Goal: Task Accomplishment & Management: Manage account settings

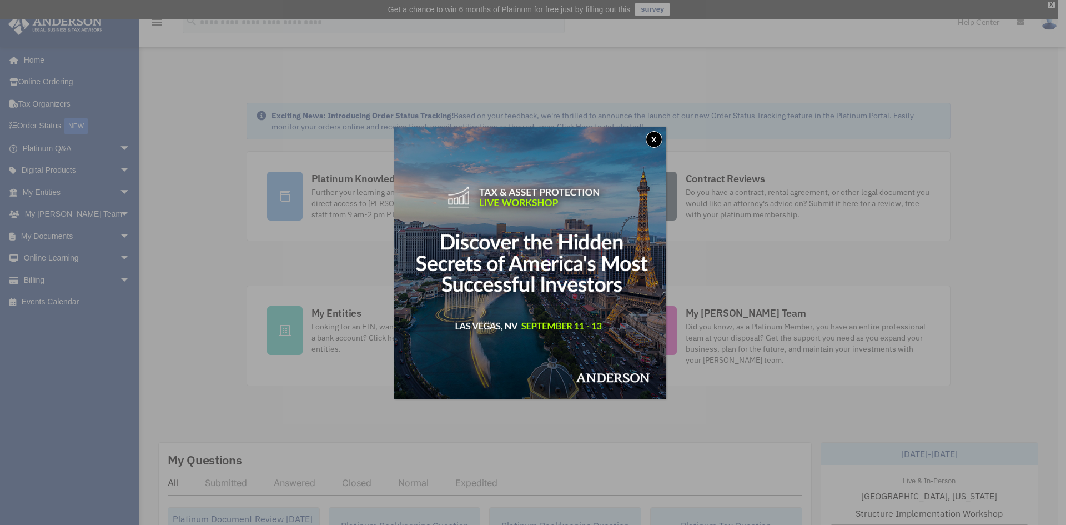
click at [661, 137] on button "x" at bounding box center [654, 139] width 17 height 17
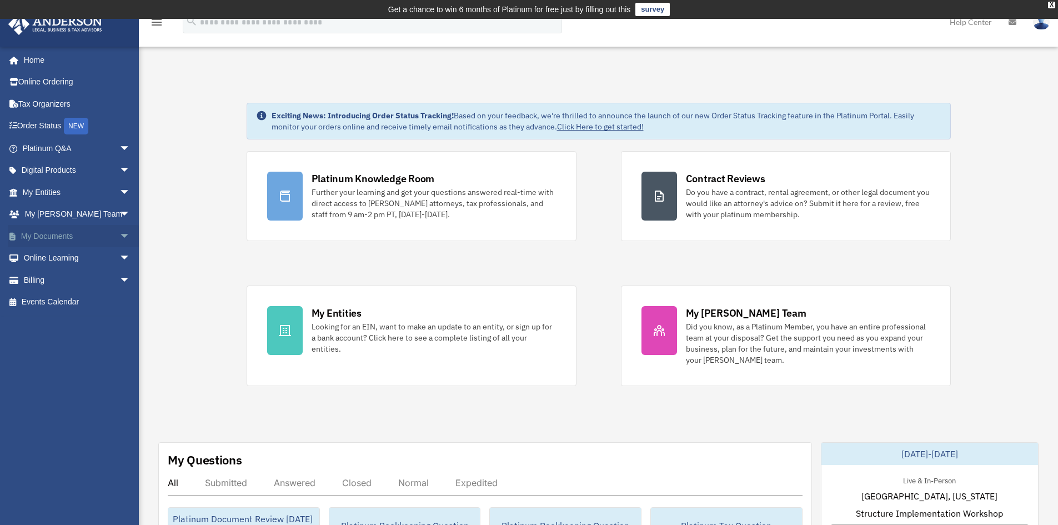
click at [55, 239] on link "My Documents arrow_drop_down" at bounding box center [77, 236] width 139 height 22
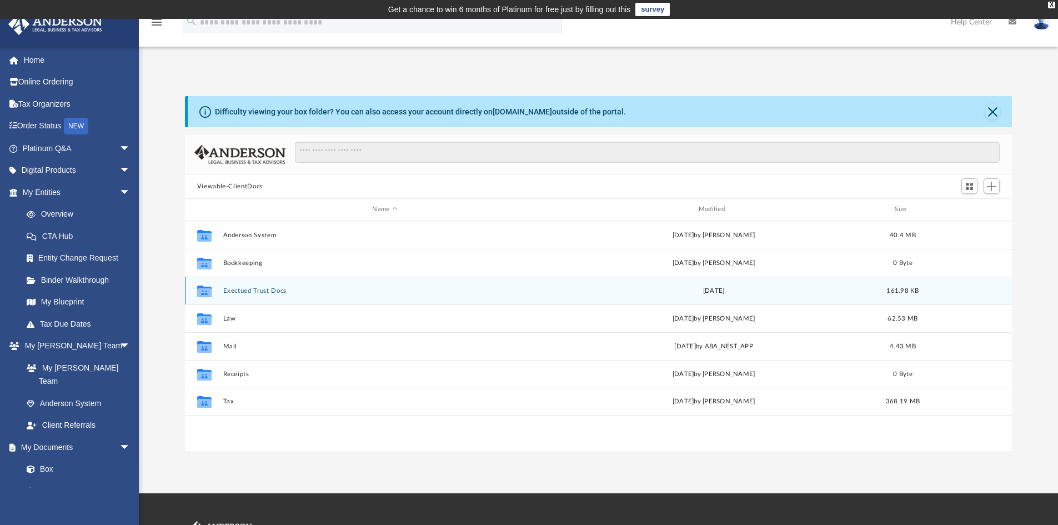
scroll to position [244, 819]
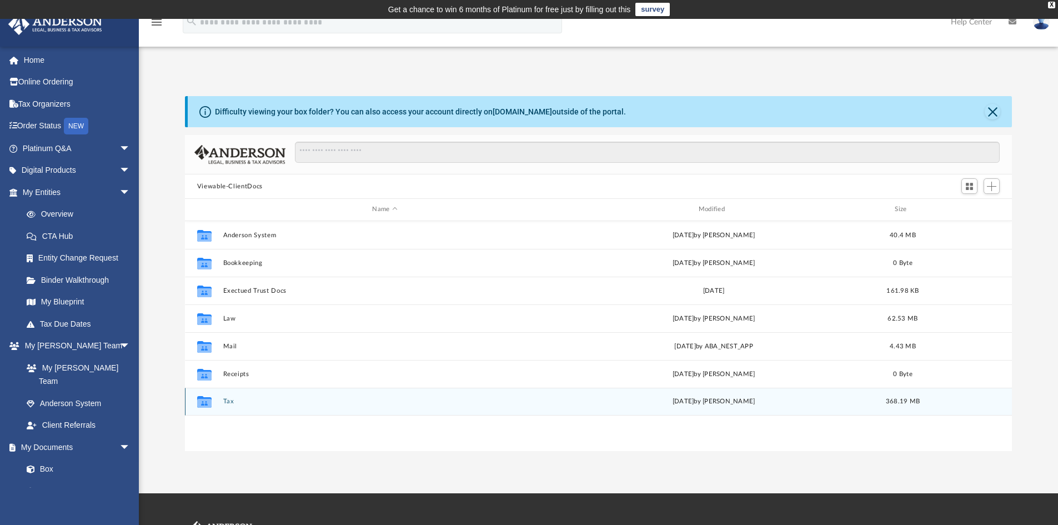
click at [285, 404] on button "Tax" at bounding box center [385, 401] width 324 height 7
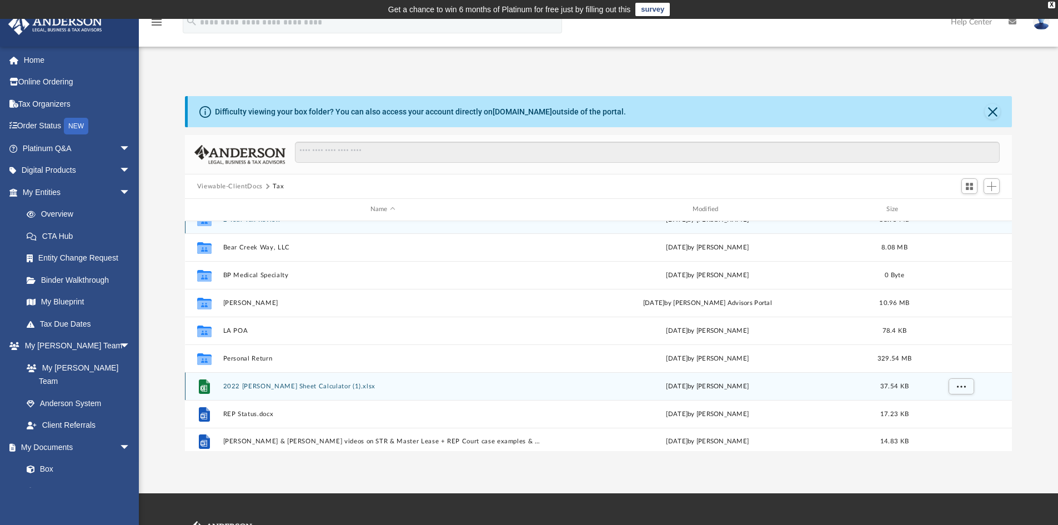
scroll to position [20, 0]
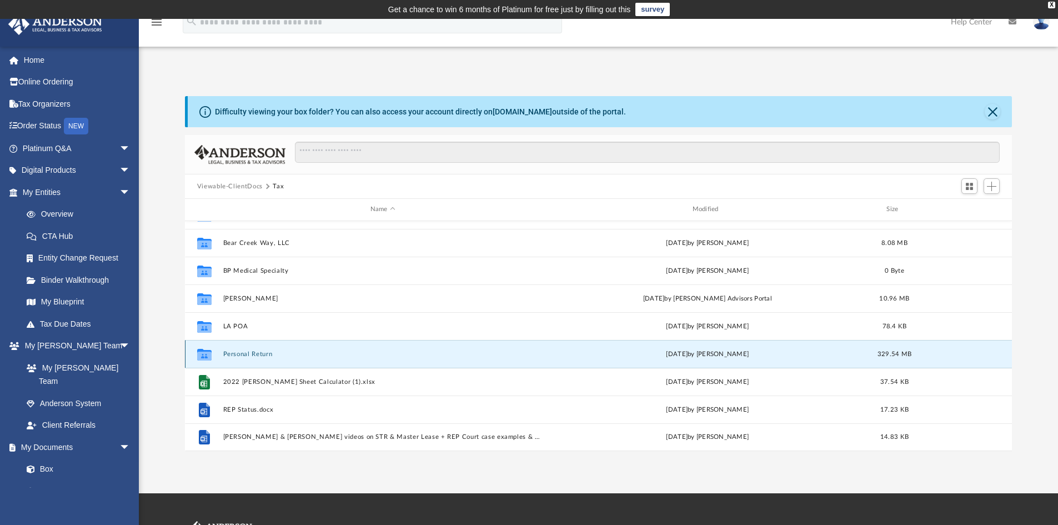
click at [263, 358] on button "Personal Return" at bounding box center [383, 353] width 320 height 7
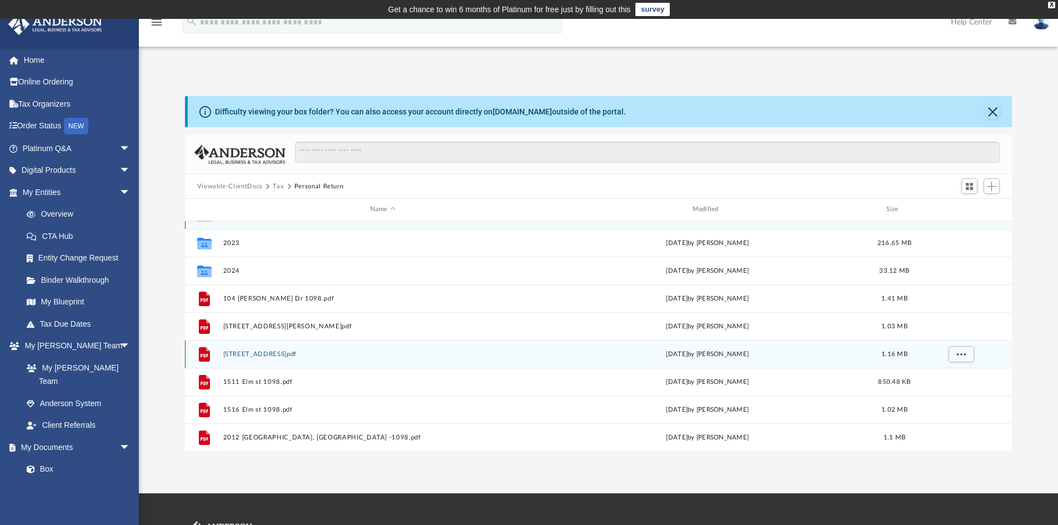
scroll to position [0, 0]
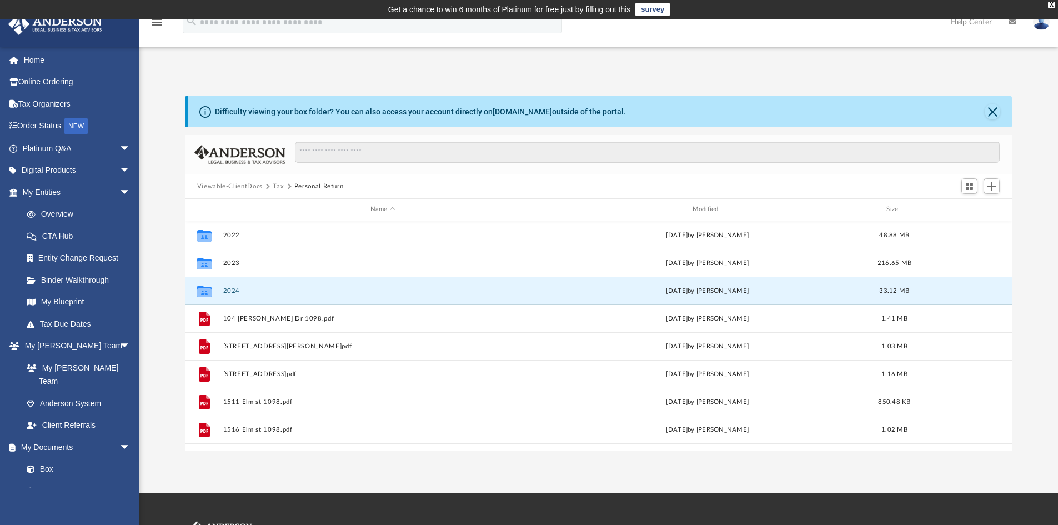
click at [236, 292] on button "2024" at bounding box center [383, 290] width 320 height 7
click at [233, 291] on button "2024" at bounding box center [383, 290] width 320 height 7
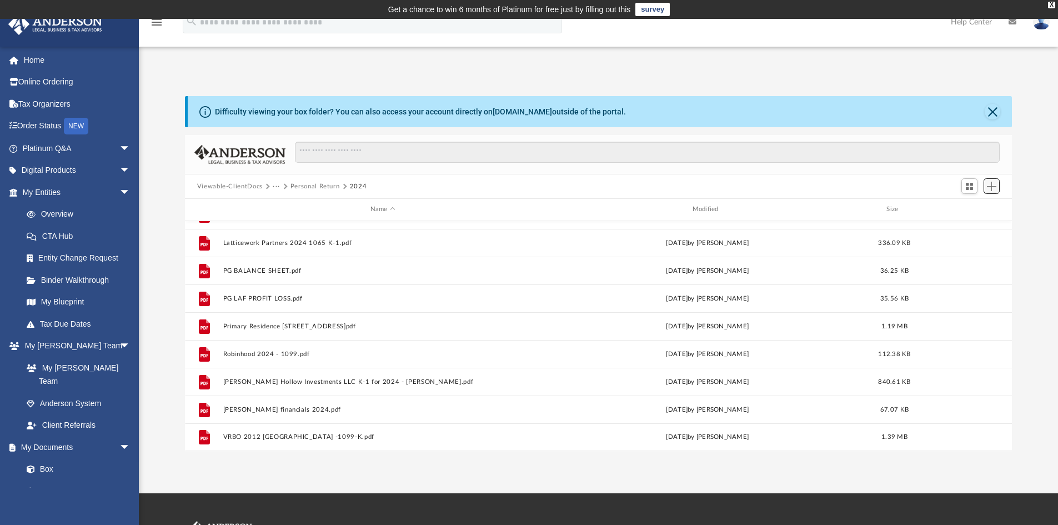
click at [990, 184] on span "Add" at bounding box center [991, 186] width 9 height 9
click at [973, 209] on li "Upload" at bounding box center [976, 209] width 36 height 12
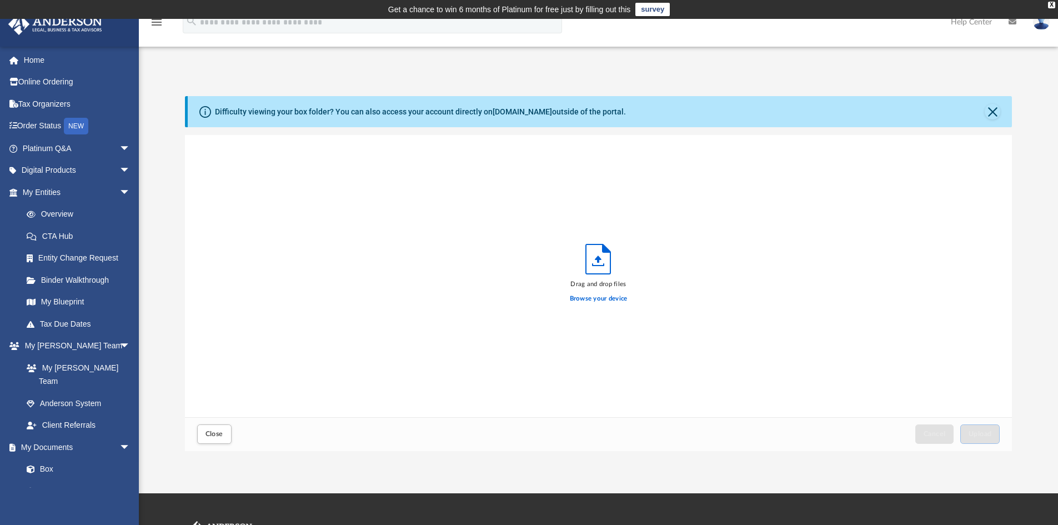
scroll to position [273, 819]
click at [599, 264] on icon "Upload" at bounding box center [598, 258] width 24 height 29
click at [610, 300] on label "Browse your device" at bounding box center [599, 299] width 58 height 10
click at [0, 0] on input "Browse your device" at bounding box center [0, 0] width 0 height 0
click at [987, 438] on button "Upload" at bounding box center [980, 433] width 40 height 19
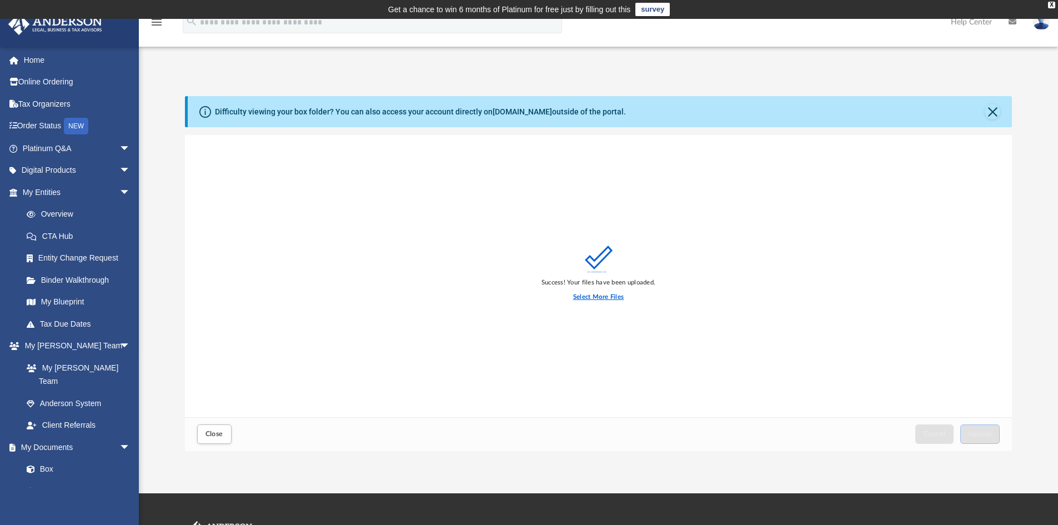
click at [580, 297] on label "Select More Files" at bounding box center [598, 297] width 51 height 10
click at [0, 0] on input "Select More Files" at bounding box center [0, 0] width 0 height 0
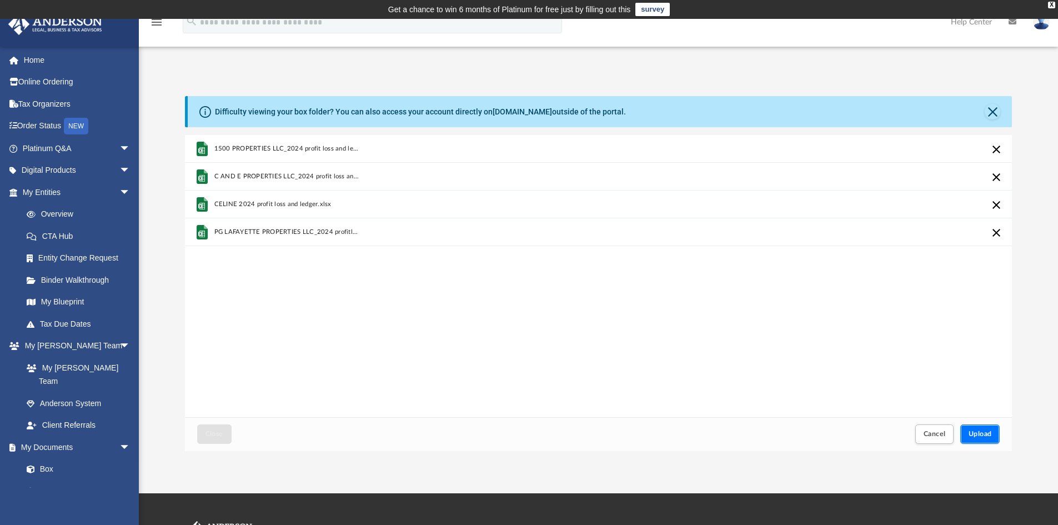
click at [978, 431] on span "Upload" at bounding box center [979, 433] width 23 height 7
